Goal: Task Accomplishment & Management: Manage account settings

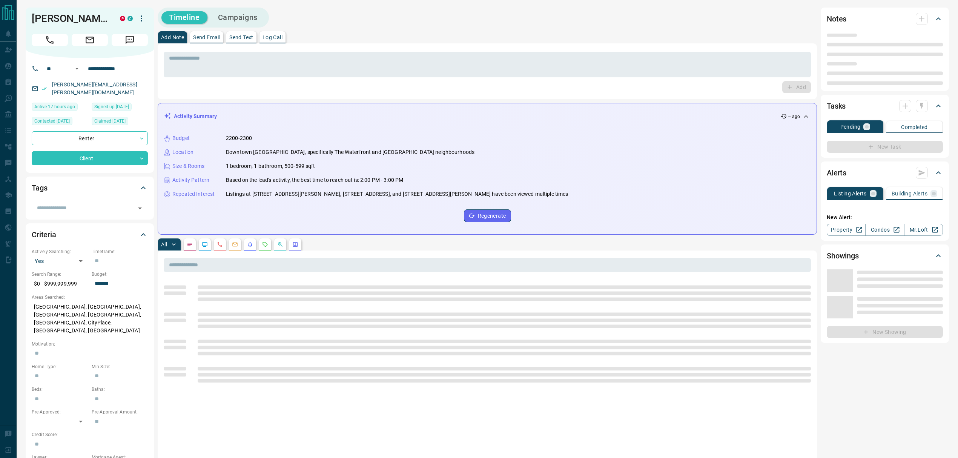
type input "**"
type input "**********"
type input "*"
type input "*******"
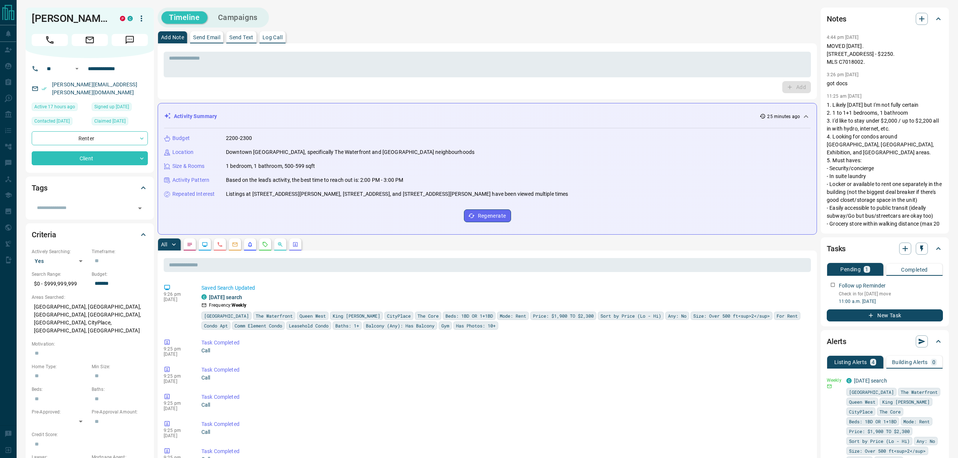
click at [402, 39] on div "Add Note Send Email Send Text Log Call" at bounding box center [487, 37] width 659 height 12
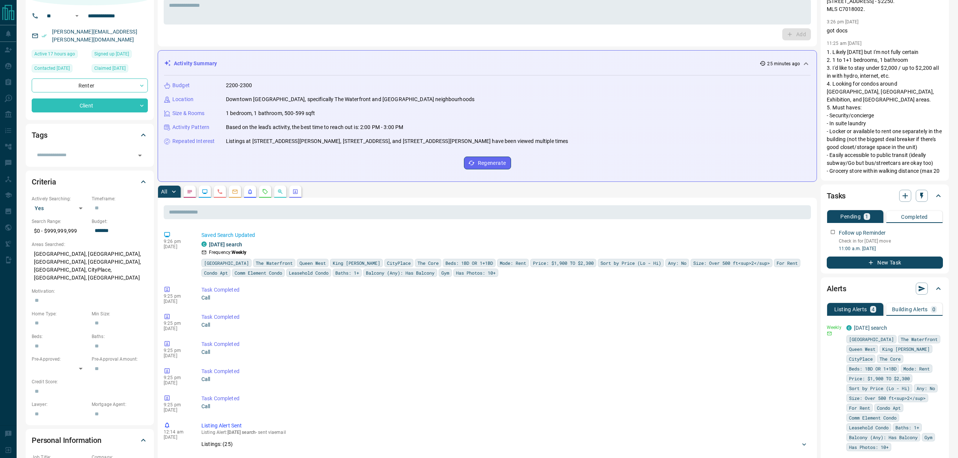
scroll to position [100, 0]
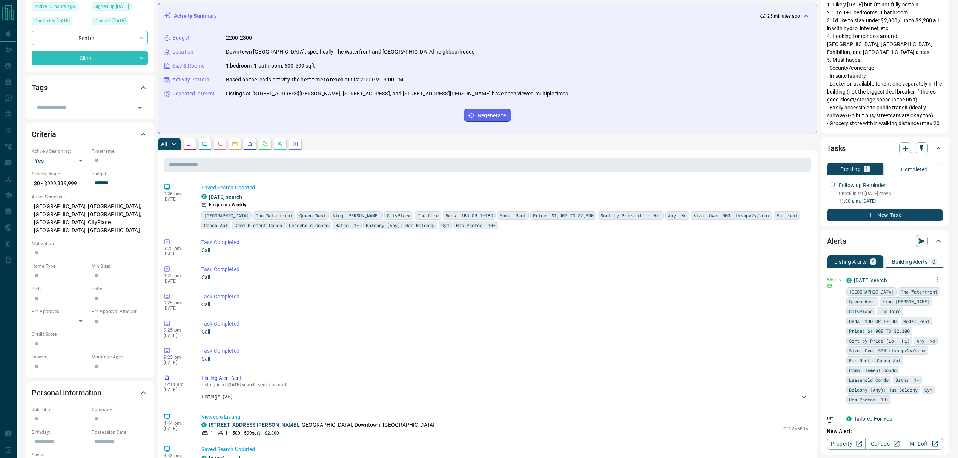
click at [934, 278] on icon "button" at bounding box center [937, 279] width 7 height 7
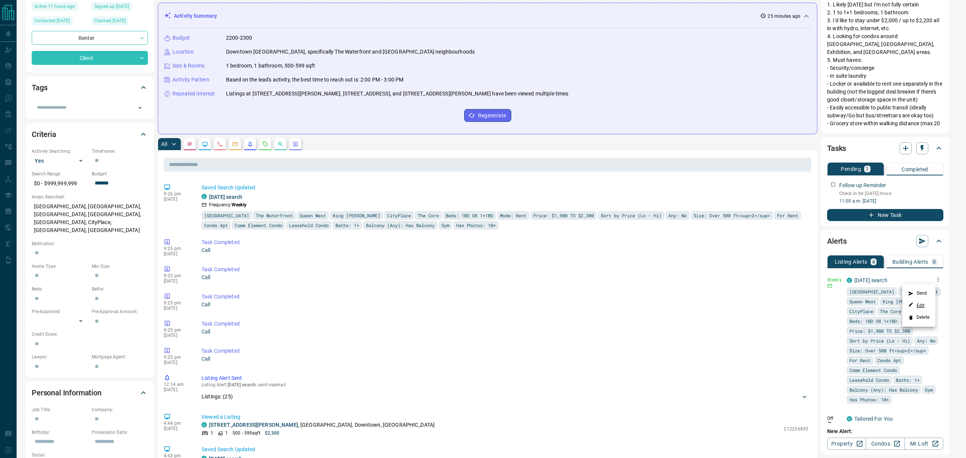
click at [921, 304] on link "Edit" at bounding box center [916, 305] width 17 height 7
click at [770, 69] on div at bounding box center [483, 229] width 966 height 458
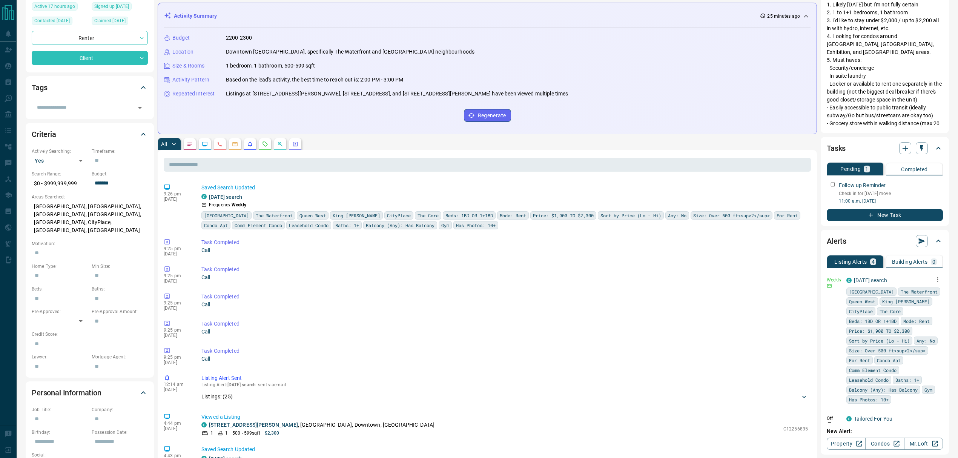
scroll to position [0, 0]
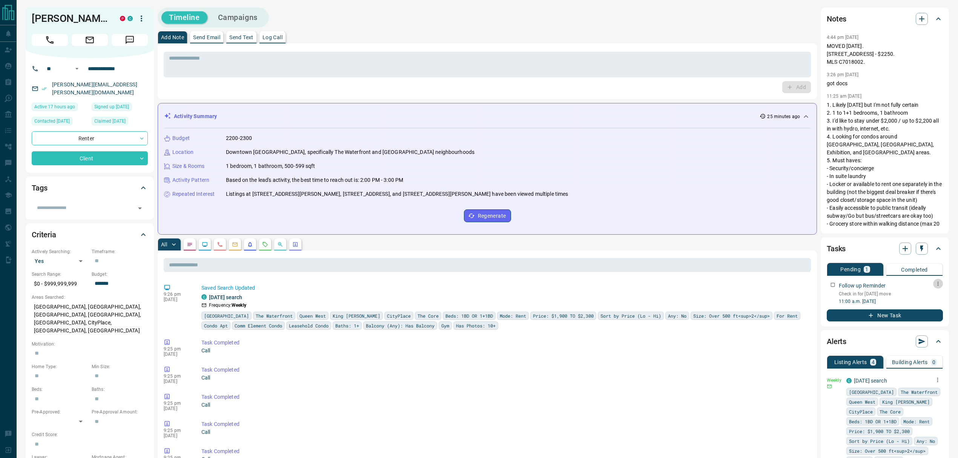
click at [938, 283] on icon "button" at bounding box center [938, 284] width 6 height 6
click at [927, 296] on li "Edit" at bounding box center [926, 297] width 33 height 11
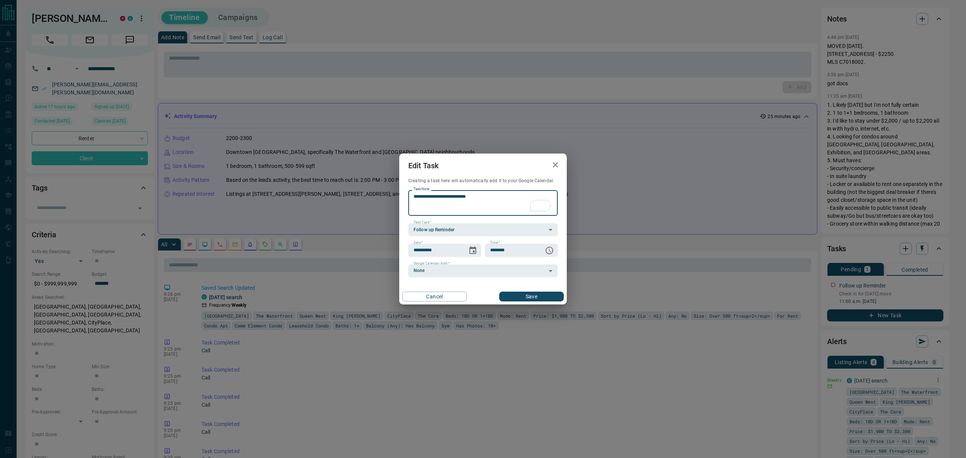
click at [451, 198] on textarea "**********" at bounding box center [482, 203] width 139 height 19
type textarea "**********"
click at [521, 294] on button "Save" at bounding box center [531, 297] width 65 height 10
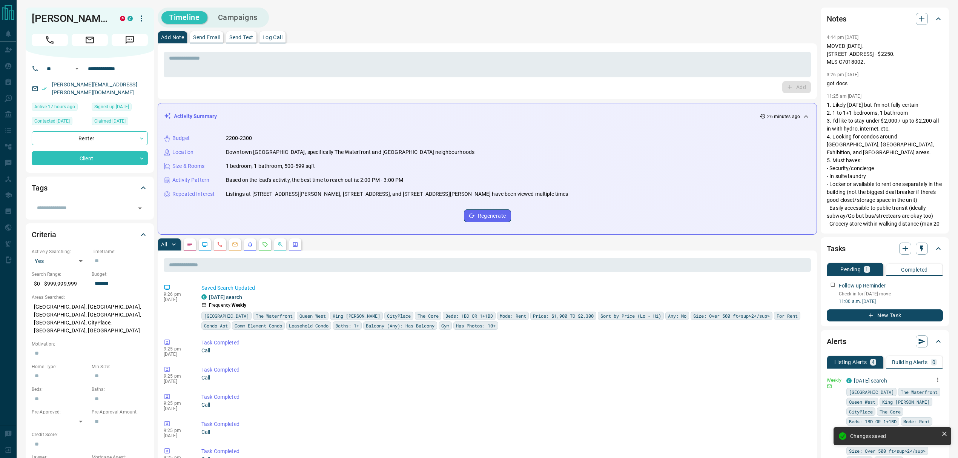
click at [407, 41] on div "Add Note Send Email Send Text Log Call" at bounding box center [487, 37] width 659 height 12
click at [429, 10] on div "Timeline Campaigns" at bounding box center [487, 18] width 659 height 20
click at [264, 249] on button "button" at bounding box center [265, 244] width 12 height 12
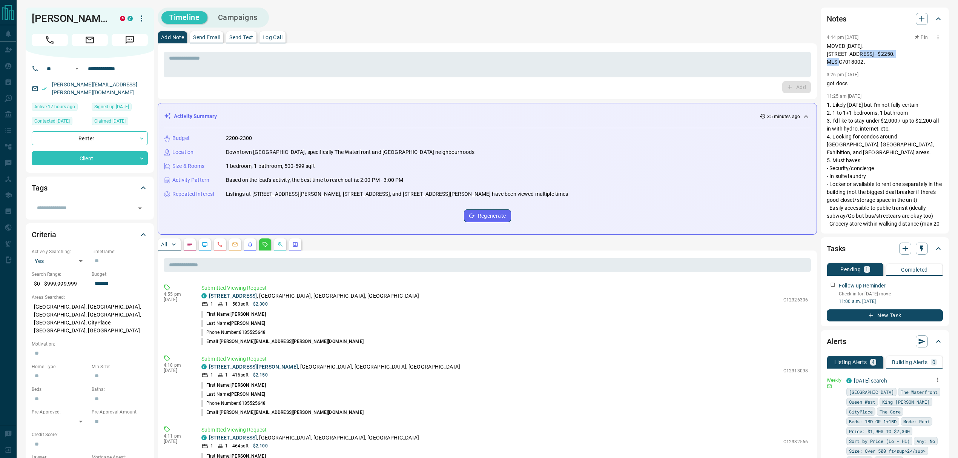
drag, startPoint x: 844, startPoint y: 52, endPoint x: 891, endPoint y: 57, distance: 47.5
click at [891, 57] on p "MOVED [DATE]. [STREET_ADDRESS] - $2250. MLS C7018002." at bounding box center [885, 54] width 116 height 24
copy p "[STREET_ADDRESS]"
click at [556, 27] on div "Timeline Campaigns" at bounding box center [487, 18] width 659 height 20
click at [936, 285] on icon "button" at bounding box center [938, 284] width 6 height 6
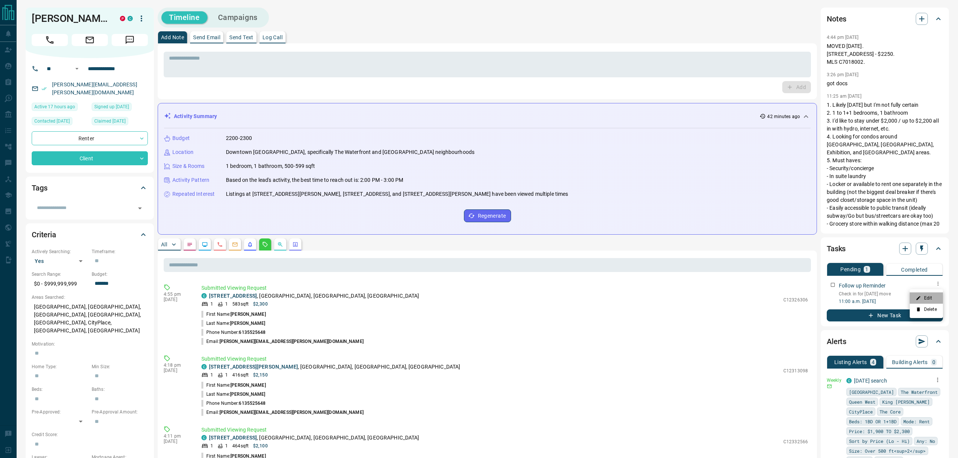
click at [927, 300] on li "Edit" at bounding box center [926, 297] width 33 height 11
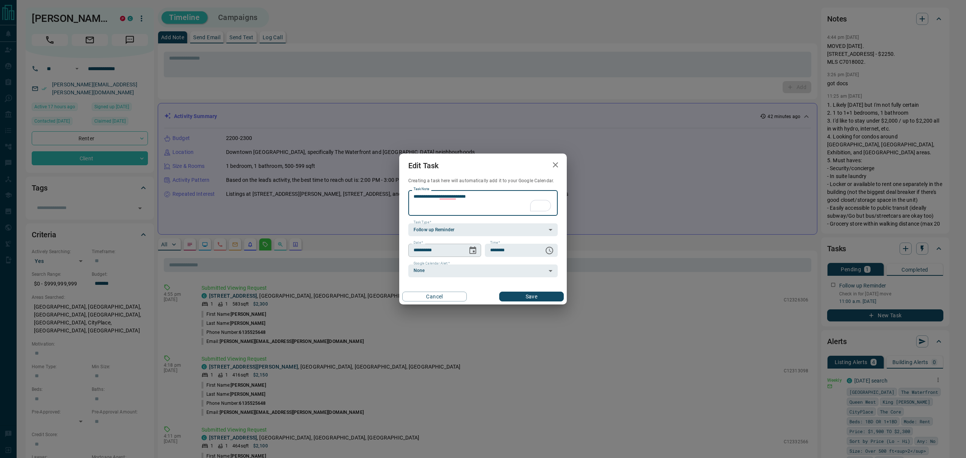
click at [475, 254] on button "Choose date, selected date is Sep 19, 2025" at bounding box center [472, 250] width 15 height 15
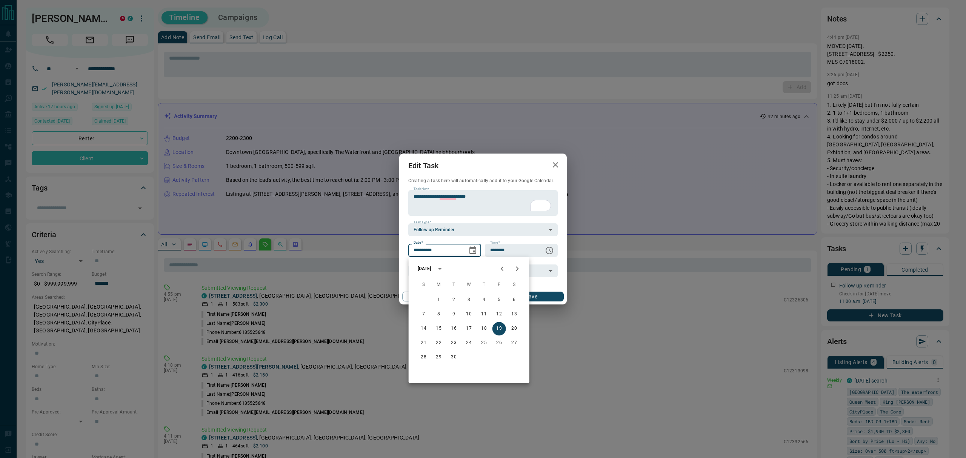
click at [507, 272] on button "Previous month" at bounding box center [502, 268] width 15 height 15
click at [513, 269] on icon "Next month" at bounding box center [517, 268] width 9 height 9
click at [515, 269] on icon "Next month" at bounding box center [517, 268] width 9 height 9
click at [500, 270] on icon "Previous month" at bounding box center [502, 268] width 9 height 9
click at [470, 298] on button "3" at bounding box center [469, 300] width 14 height 14
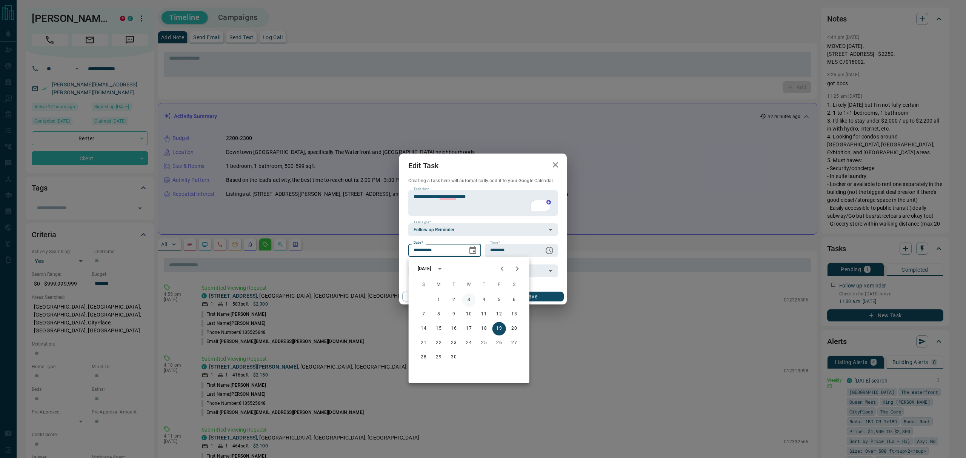
type input "**********"
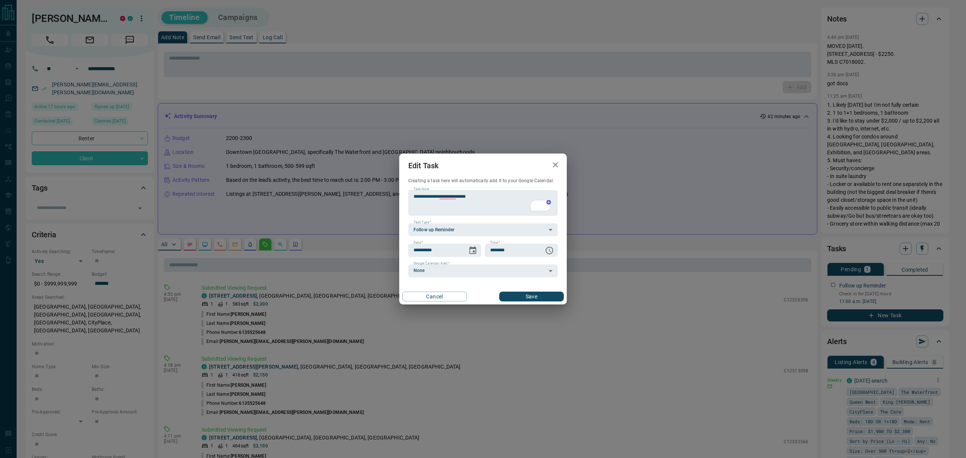
click at [522, 299] on button "Save" at bounding box center [531, 297] width 65 height 10
